Goal: Find specific page/section: Find specific page/section

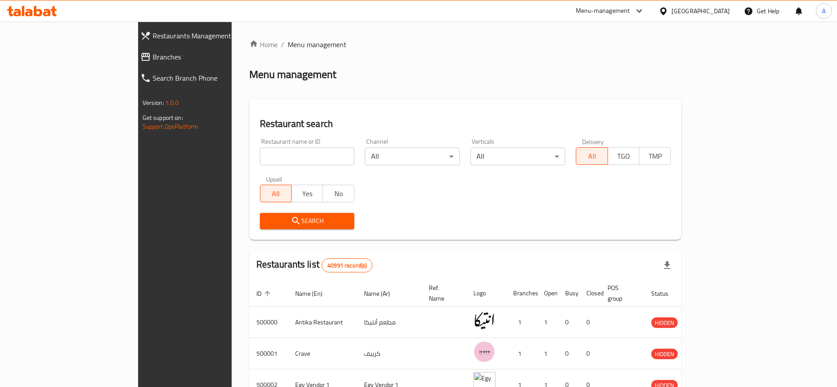
click at [53, 12] on icon at bounding box center [53, 11] width 6 height 10
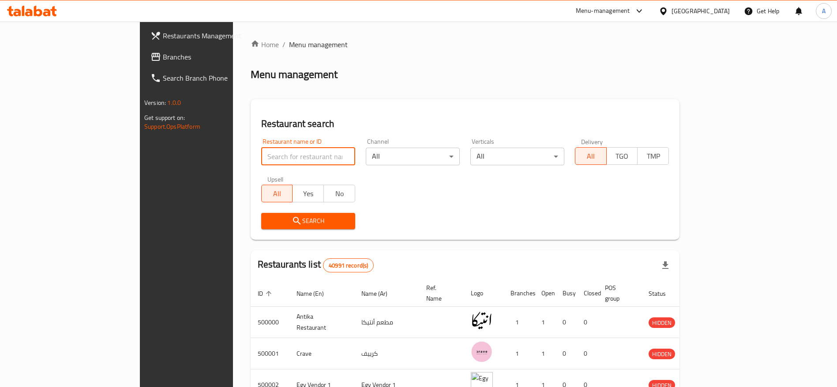
click at [261, 162] on input "search" at bounding box center [308, 157] width 94 height 18
paste input "Smoothie Paradise"
click button "Search" at bounding box center [308, 221] width 94 height 16
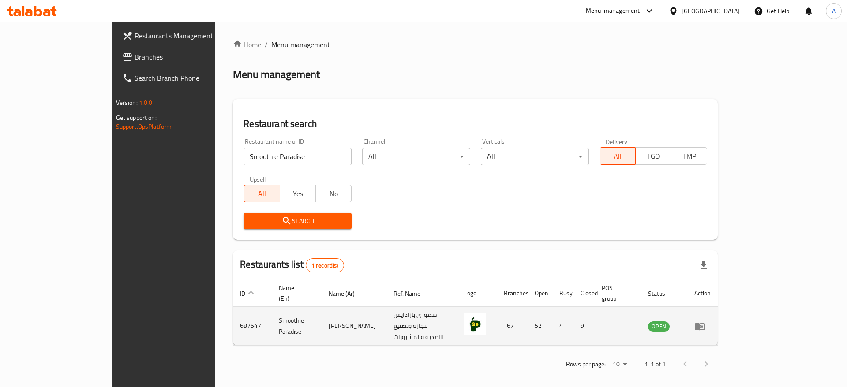
click at [233, 315] on td "687547" at bounding box center [252, 326] width 39 height 39
copy td "687547"
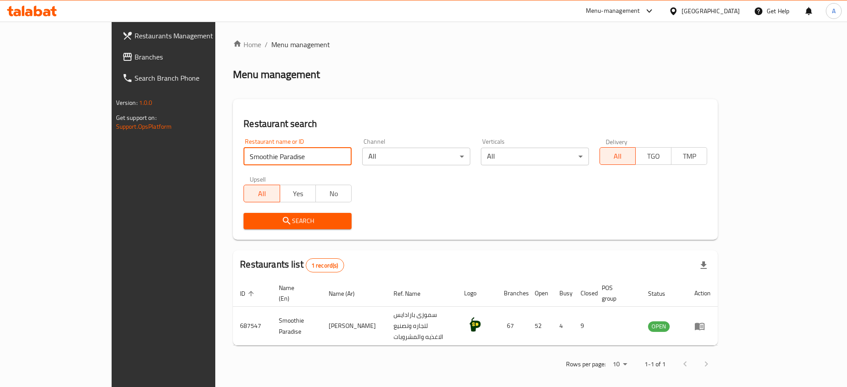
click at [243, 157] on input "Smoothie Paradise" at bounding box center [297, 157] width 108 height 18
paste input "768978"
type input "768978"
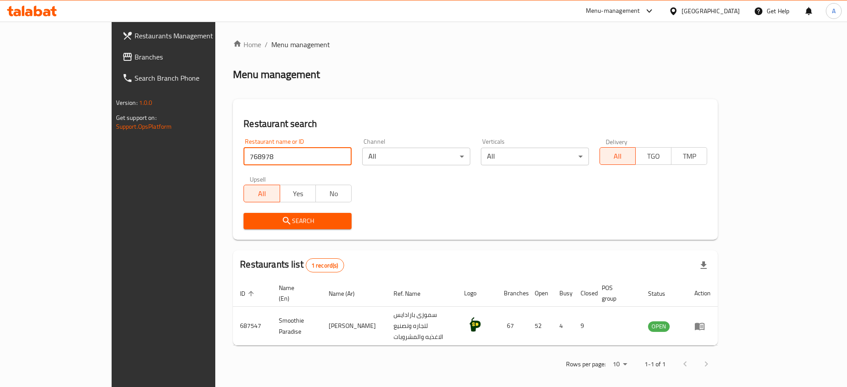
click button "Search" at bounding box center [297, 221] width 108 height 16
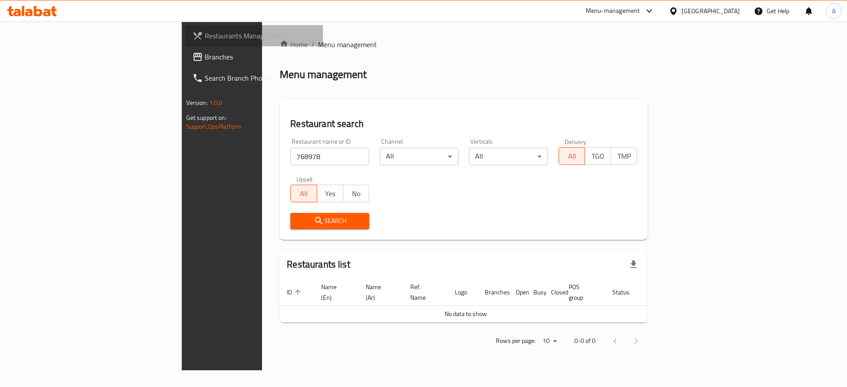
click at [205, 32] on span "Restaurants Management" at bounding box center [261, 35] width 112 height 11
